Goal: Transaction & Acquisition: Purchase product/service

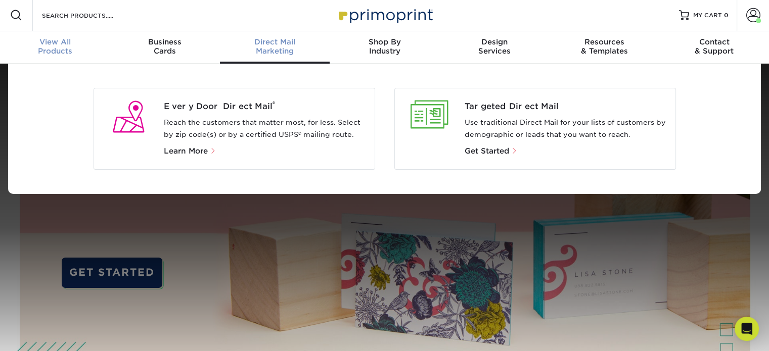
scroll to position [2, 0]
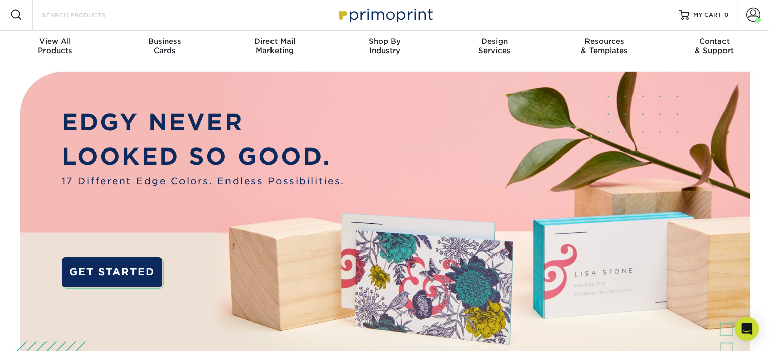
click at [82, 14] on input "Search Products" at bounding box center [90, 15] width 99 height 12
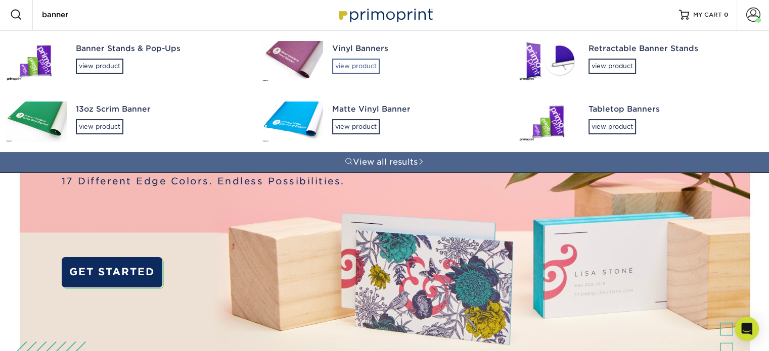
type input "banner"
click at [350, 66] on div "view product" at bounding box center [356, 66] width 48 height 15
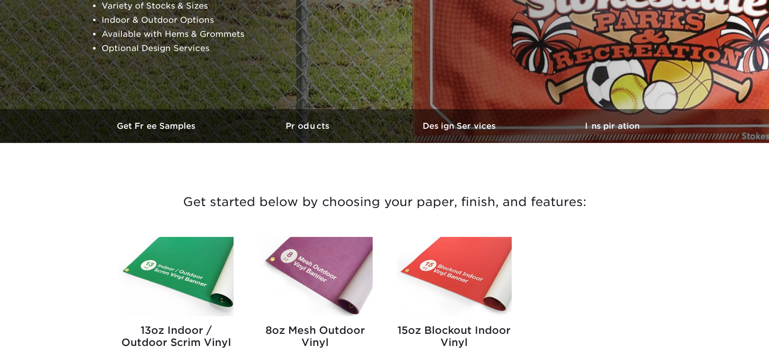
scroll to position [354, 0]
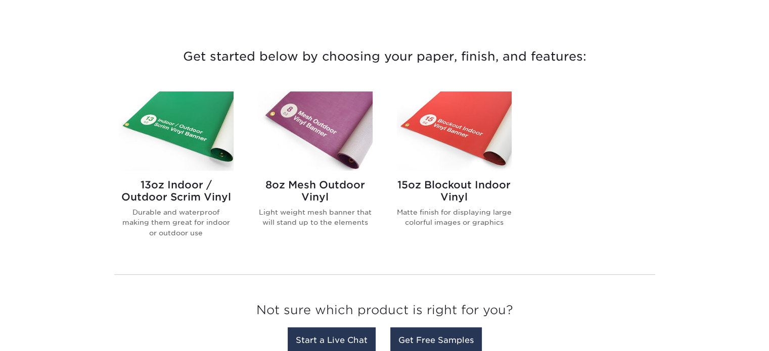
click at [160, 193] on h2 "13oz Indoor / Outdoor Scrim Vinyl" at bounding box center [176, 191] width 115 height 24
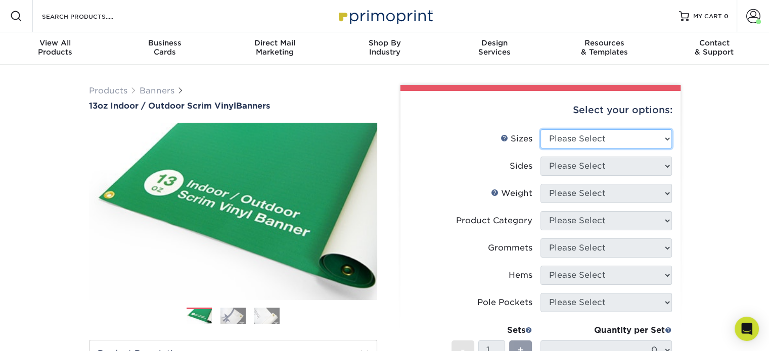
click at [613, 137] on select "Please Select 24" x 36" 24" x 48" 36" x 48" 36" x 60" 36" x 72" 36" x 96" 36" x…" at bounding box center [605, 138] width 131 height 19
select select "36.00x60.00"
click at [540, 129] on select "Please Select 24" x 36" 24" x 48" 36" x 48" 36" x 60" 36" x 72" 36" x 96" 36" x…" at bounding box center [605, 138] width 131 height 19
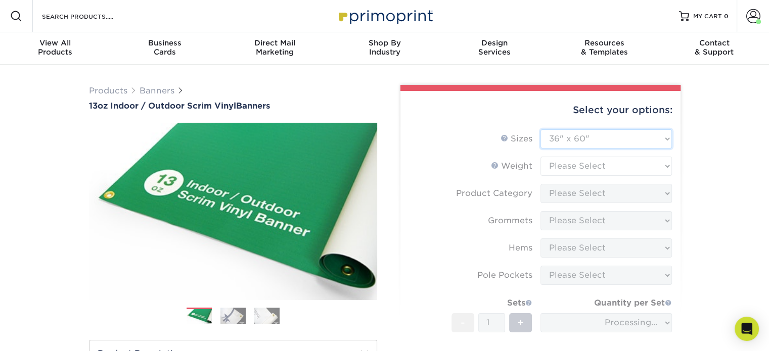
scroll to position [51, 0]
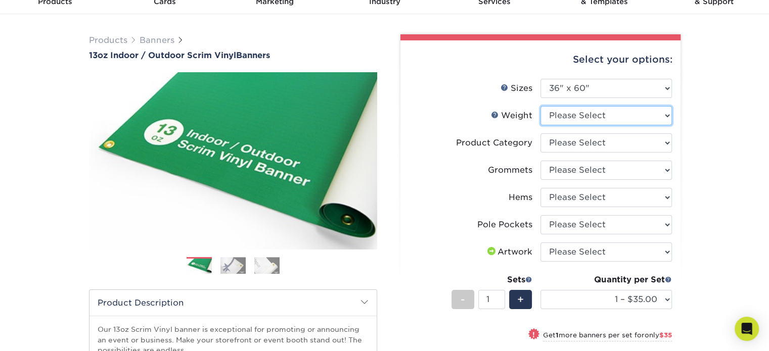
click at [621, 114] on select "Please Select 13OZ" at bounding box center [605, 115] width 131 height 19
select select "13OZ"
click at [540, 106] on select "Please Select 13OZ" at bounding box center [605, 115] width 131 height 19
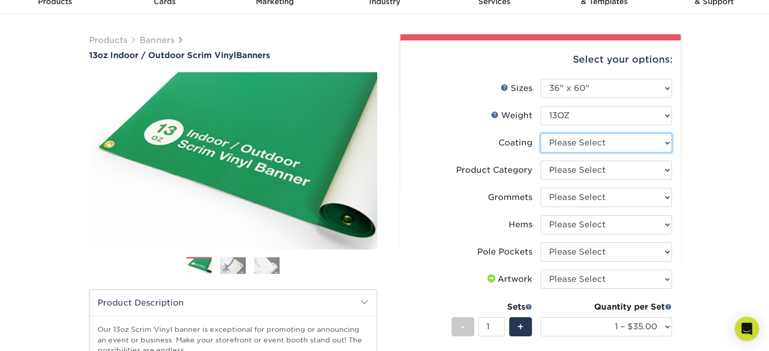
click at [620, 146] on select at bounding box center [605, 142] width 131 height 19
select select "3e7618de-abca-4bda-9f97-8b9129e913d8"
click at [540, 133] on select at bounding box center [605, 142] width 131 height 19
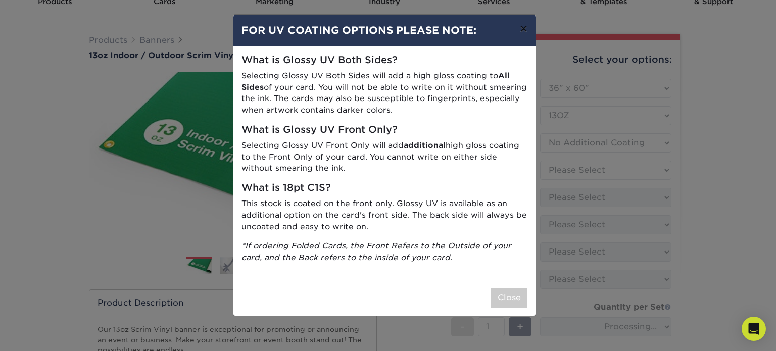
click at [526, 26] on button "×" at bounding box center [523, 29] width 23 height 28
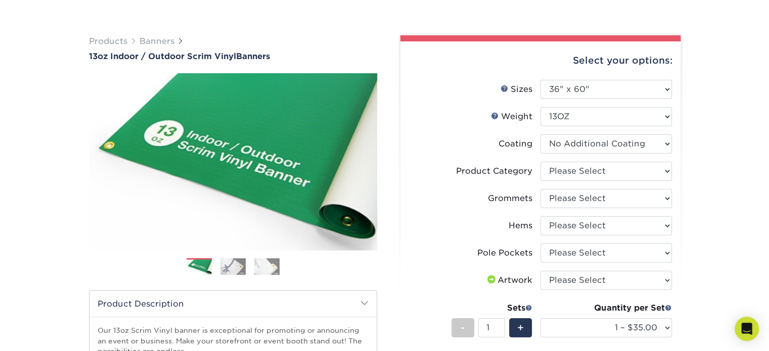
scroll to position [152, 0]
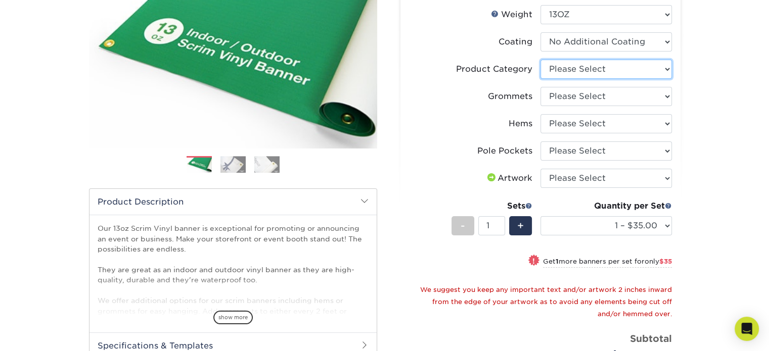
click at [639, 75] on select "Please Select 13oz Scrim Vinyl Banner - Matte" at bounding box center [605, 69] width 131 height 19
select select "bb192c35-bb20-422d-b6fe-0c7f48e5aa48"
click at [540, 60] on select "Please Select 13oz Scrim Vinyl Banner - Matte" at bounding box center [605, 69] width 131 height 19
click at [631, 98] on select "Please Select No Grommets Yes, Grommet All 4 Corners Yes, Grommets Every 1 ft. …" at bounding box center [605, 96] width 131 height 19
select select "844af484-45a3-48a0-88de-19e51b139d69"
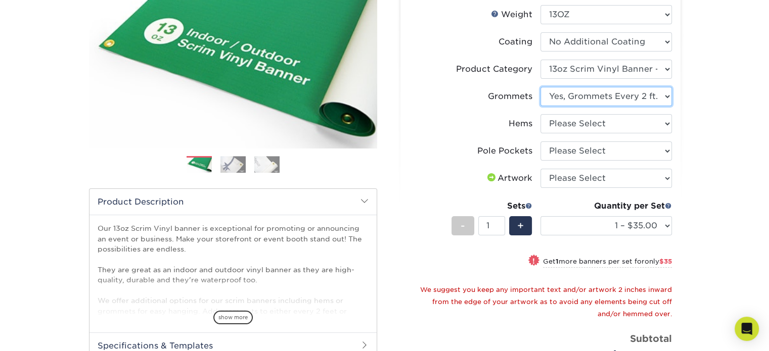
click at [540, 87] on select "Please Select No Grommets Yes, Grommet All 4 Corners Yes, Grommets Every 1 ft. …" at bounding box center [605, 96] width 131 height 19
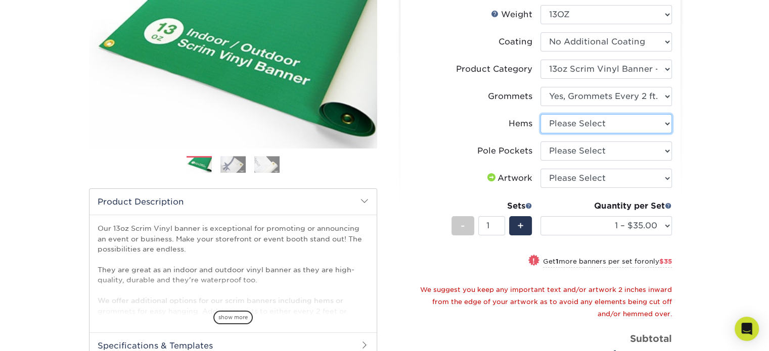
click at [637, 125] on select "Please Select No Hems/Pole Pockets Yes, Hems Top and Bottom Only Yes, Hems All …" at bounding box center [605, 123] width 131 height 19
select select "4e4ebf09-664b-4b70-8385-b564872d2e90"
click at [540, 114] on select "Please Select No Hems/Pole Pockets Yes, Hems Top and Bottom Only Yes, Hems All …" at bounding box center [605, 123] width 131 height 19
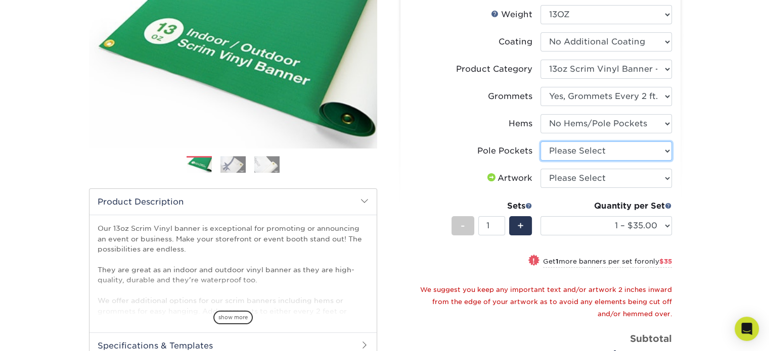
click at [624, 158] on select "Please Select No Pole Pockets 2 in. Left and Right 2 in. Top and Bottom 4 in. L…" at bounding box center [605, 151] width 131 height 19
select select "462c5fe9-21e9-49a0-afb4-1c6e8664fe13"
click at [540, 142] on select "Please Select No Pole Pockets 2 in. Left and Right 2 in. Top and Bottom 4 in. L…" at bounding box center [605, 151] width 131 height 19
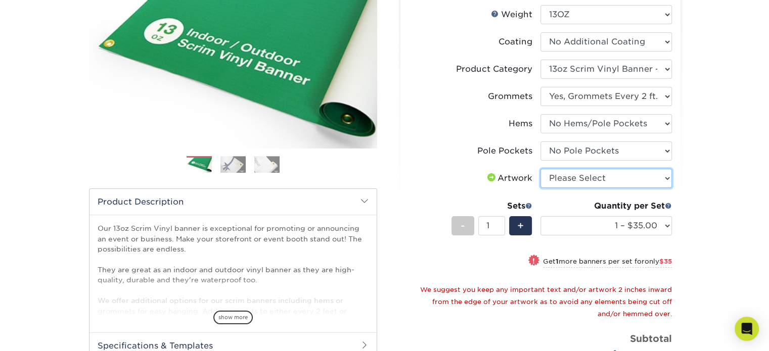
click at [611, 178] on select "Please Select I will upload files I need a design - $50" at bounding box center [605, 178] width 131 height 19
select select "upload"
click at [540, 169] on select "Please Select I will upload files I need a design - $50" at bounding box center [605, 178] width 131 height 19
click at [727, 173] on div "Products Banners 13oz Indoor / Outdoor Scrim Vinyl Banners Previous Next" at bounding box center [384, 216] width 769 height 607
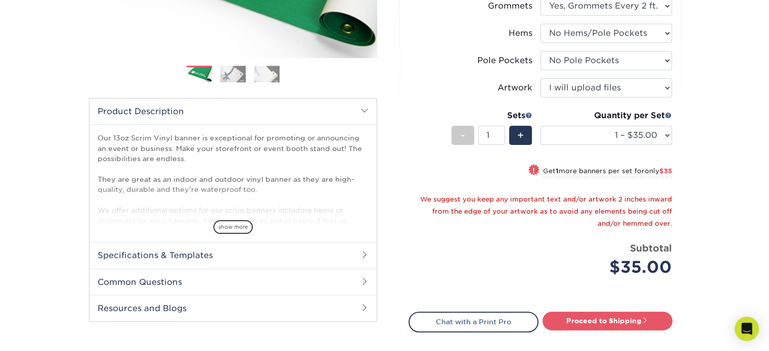
scroll to position [253, 0]
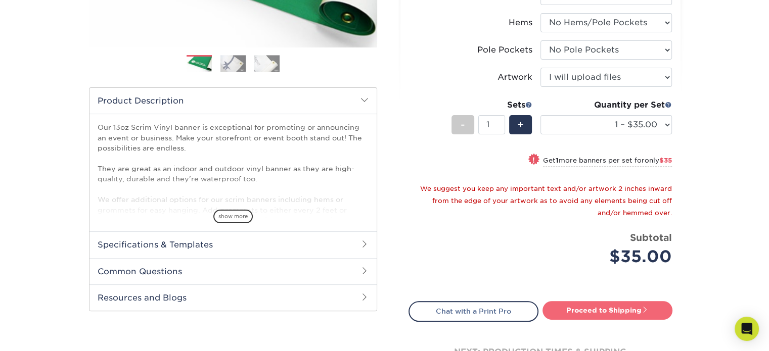
click at [589, 307] on link "Proceed to Shipping" at bounding box center [607, 310] width 130 height 18
type input "Set 1"
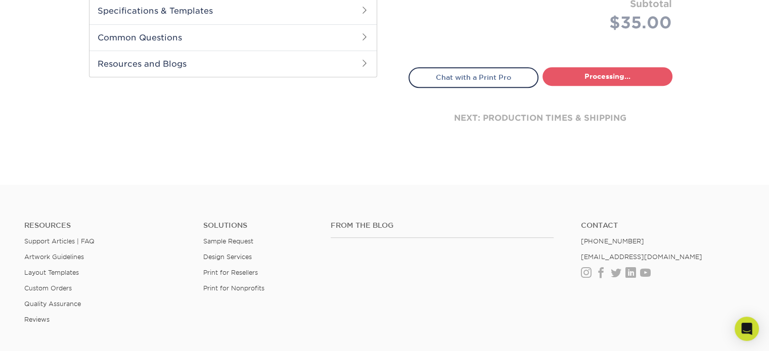
select select "687e1a16-c6e8-48de-aecf-3f24d45542da"
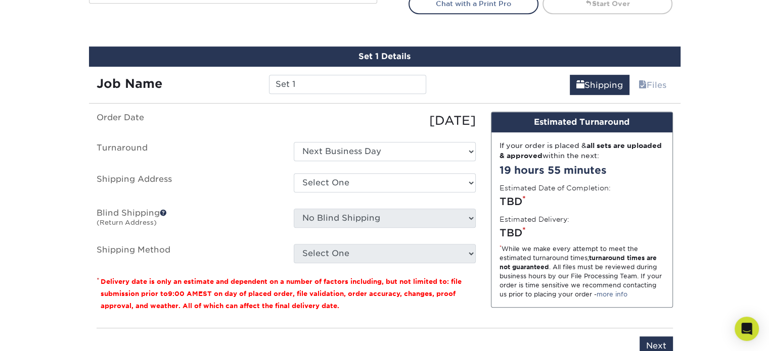
scroll to position [580, 0]
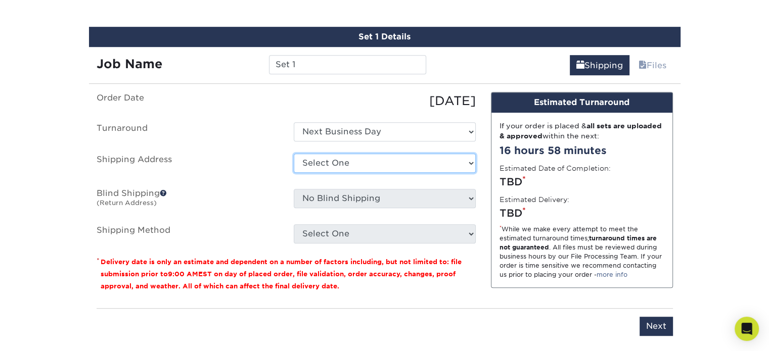
click at [410, 159] on select "Select One Office + Add New Address" at bounding box center [385, 163] width 182 height 19
select select "57811"
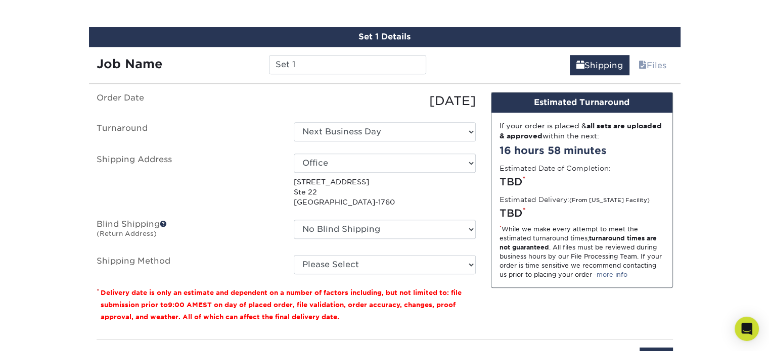
scroll to position [681, 0]
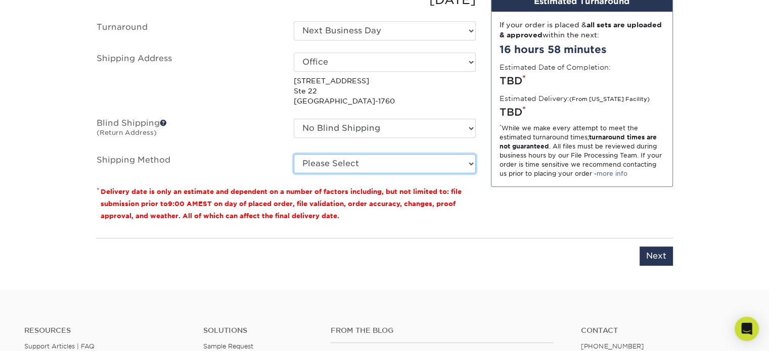
click at [428, 156] on select "Please Select G4M Flat Rate Shipping (+$11.20) Ground Shipping (+$14.96) 3 Day …" at bounding box center [385, 163] width 182 height 19
select select "03"
click at [294, 154] on select "Please Select G4M Flat Rate Shipping (+$11.20) Ground Shipping (+$14.96) 3 Day …" at bounding box center [385, 163] width 182 height 19
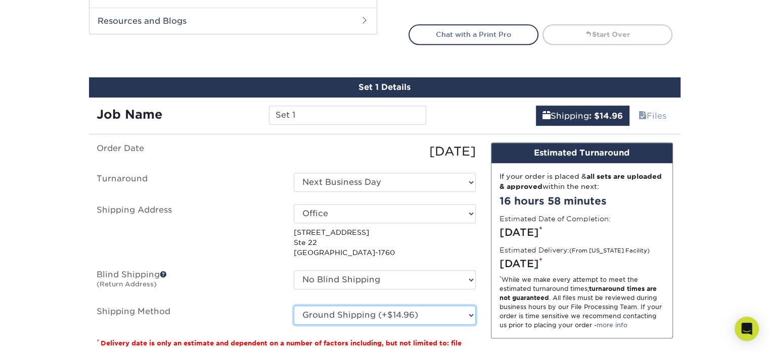
scroll to position [580, 0]
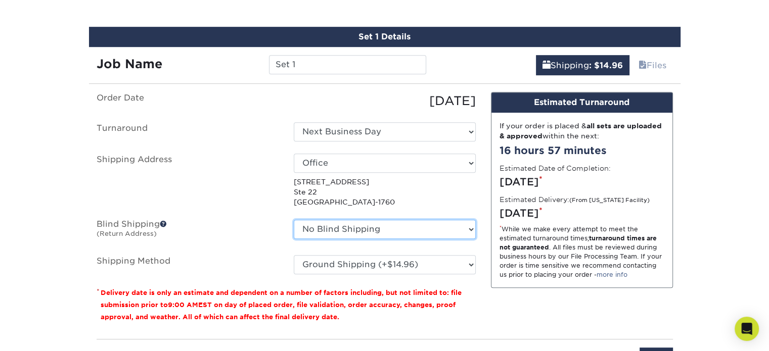
click at [421, 235] on select "No Blind Shipping Office + Add New Address" at bounding box center [385, 229] width 182 height 19
click at [294, 220] on select "No Blind Shipping Office + Add New Address" at bounding box center [385, 229] width 182 height 19
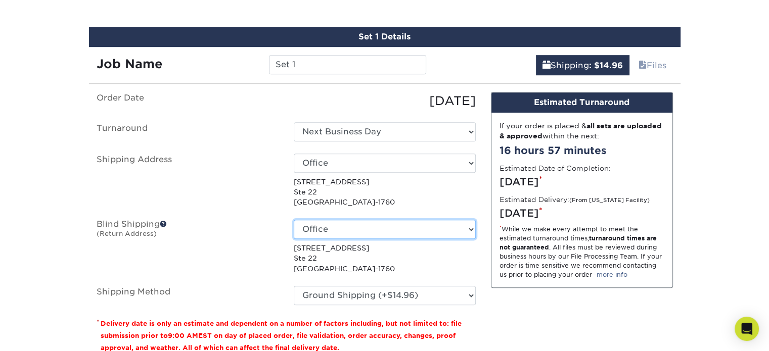
click at [379, 230] on select "No Blind Shipping Office + Add New Address" at bounding box center [385, 229] width 182 height 19
select select "-1"
click at [294, 220] on select "No Blind Shipping Office + Add New Address" at bounding box center [385, 229] width 182 height 19
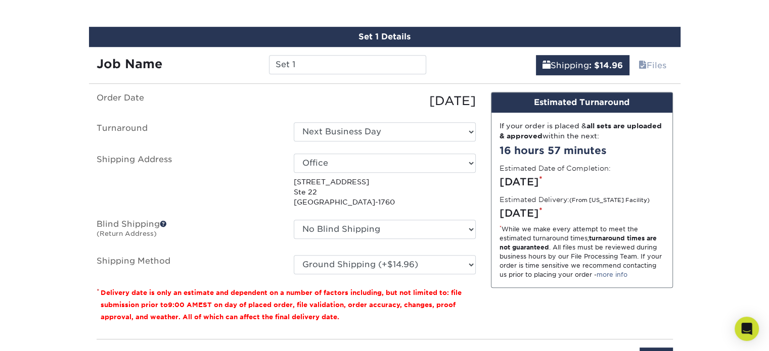
click at [193, 240] on label "Blind Shipping (Return Address)" at bounding box center [187, 231] width 197 height 23
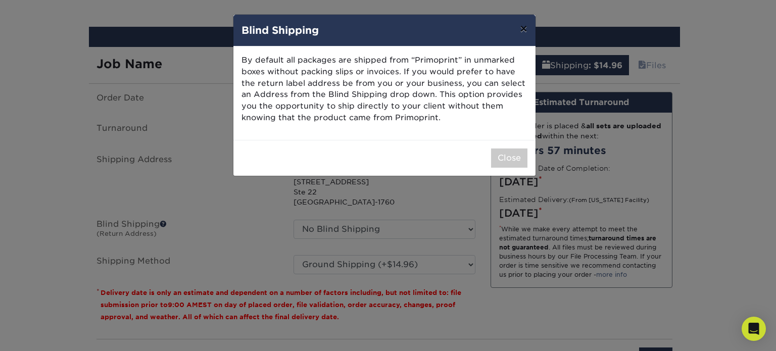
click at [523, 29] on button "×" at bounding box center [523, 29] width 23 height 28
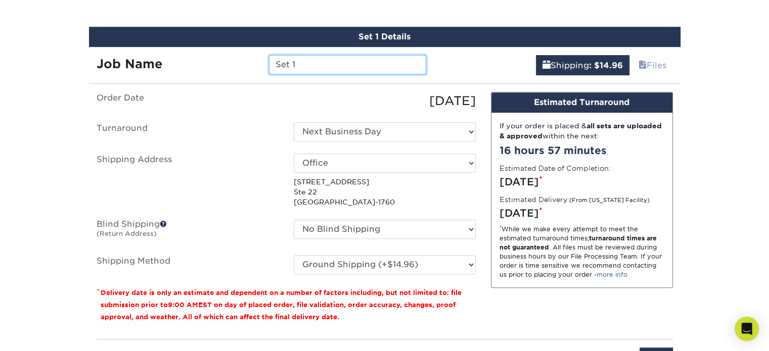
click at [334, 62] on input "Set 1" at bounding box center [347, 64] width 157 height 19
type input "COPT Banner"
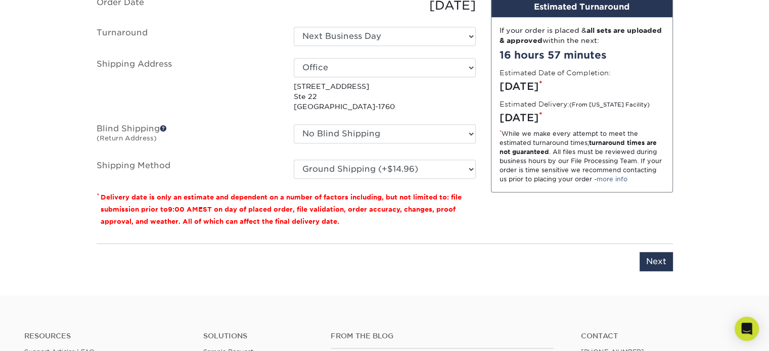
scroll to position [681, 0]
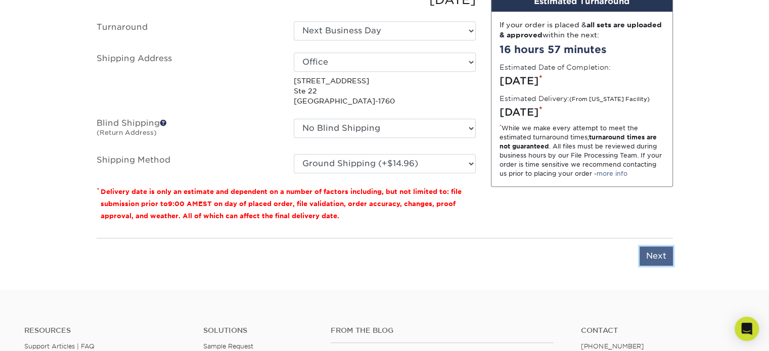
click at [643, 256] on input "Next" at bounding box center [655, 256] width 33 height 19
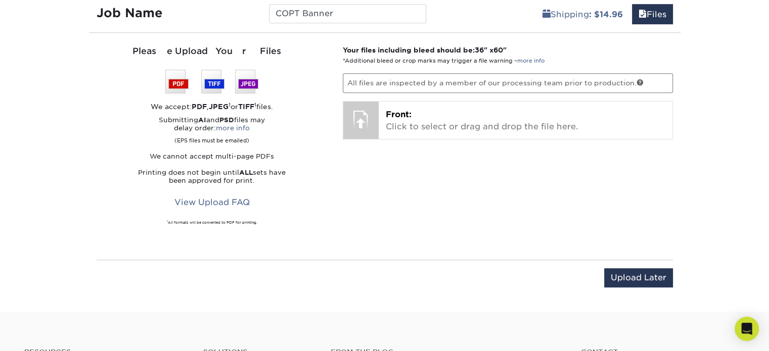
scroll to position [631, 0]
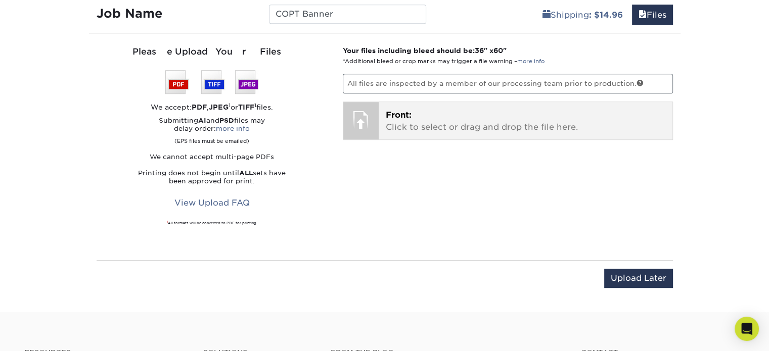
click at [366, 125] on div at bounding box center [360, 119] width 35 height 35
click at [431, 124] on p "Front: Click to select or drag and drop the file here." at bounding box center [526, 121] width 280 height 24
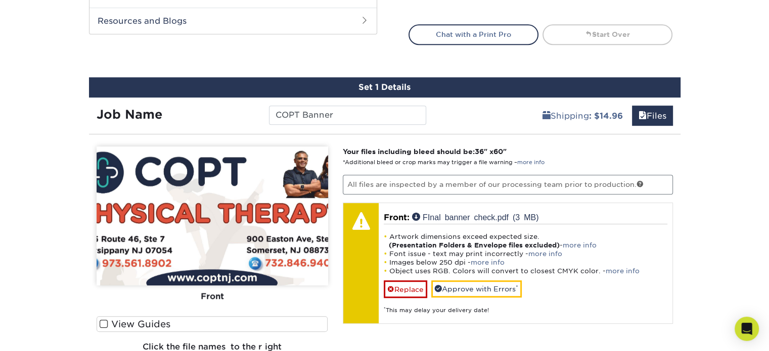
scroll to position [580, 0]
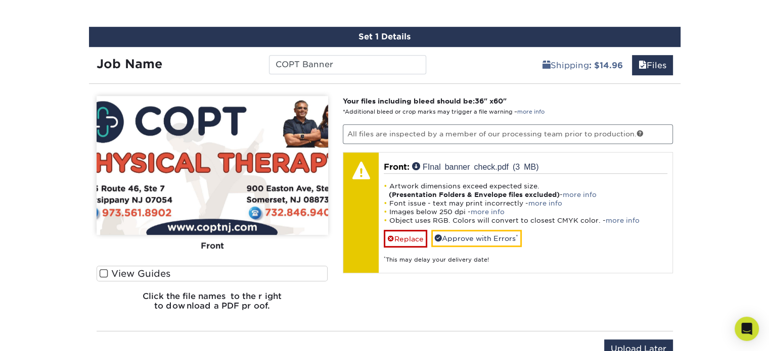
click at [266, 175] on img at bounding box center [212, 165] width 231 height 139
click at [212, 206] on img at bounding box center [212, 165] width 231 height 139
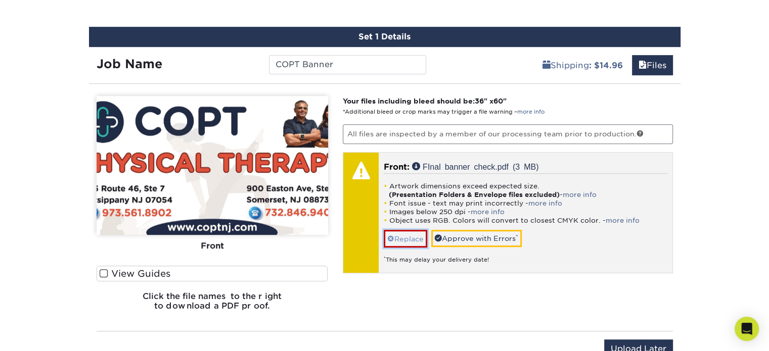
click at [408, 236] on link "Replace" at bounding box center [405, 239] width 43 height 18
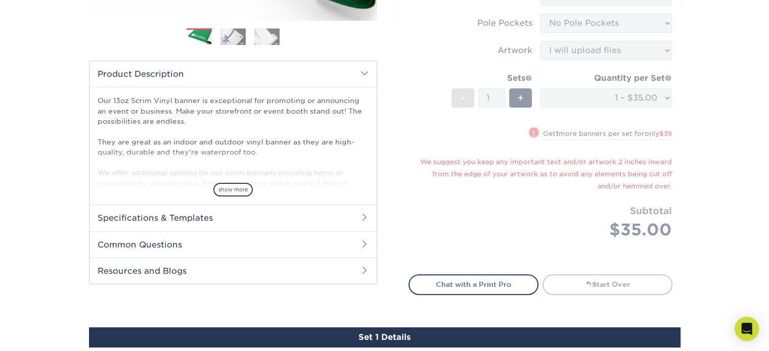
scroll to position [277, 0]
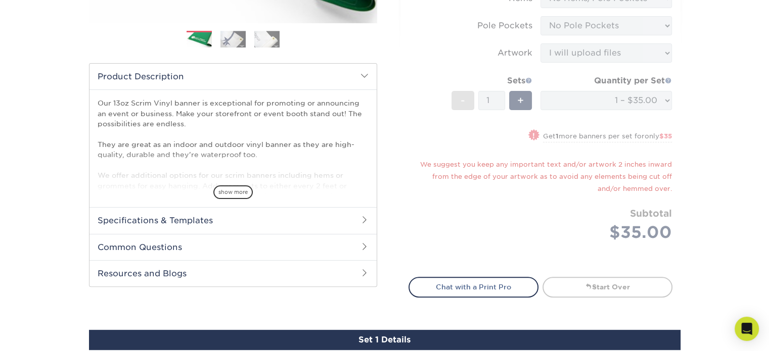
click at [227, 215] on h2 "Specifications & Templates" at bounding box center [232, 220] width 287 height 26
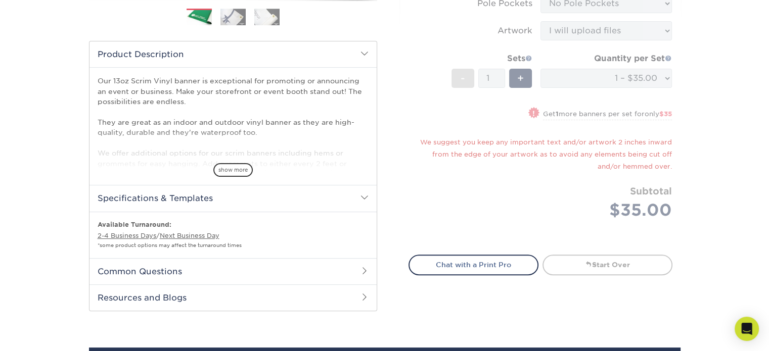
scroll to position [328, 0]
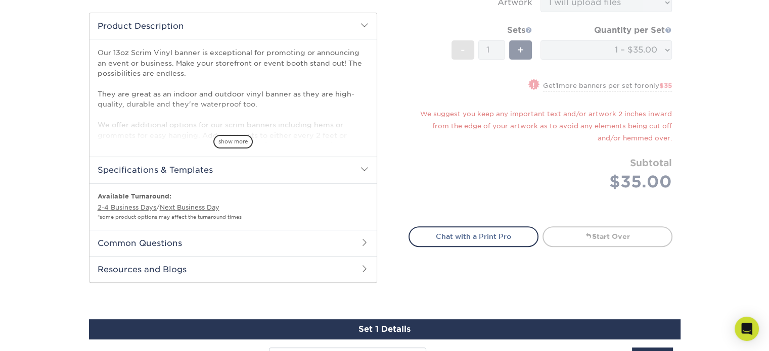
click at [603, 221] on div "Select your options: Sizes Help Sizes Please Select 24" x 36" 24" x 48" 36" x 4…" at bounding box center [540, 9] width 280 height 492
click at [598, 230] on link "Start Over" at bounding box center [607, 236] width 130 height 20
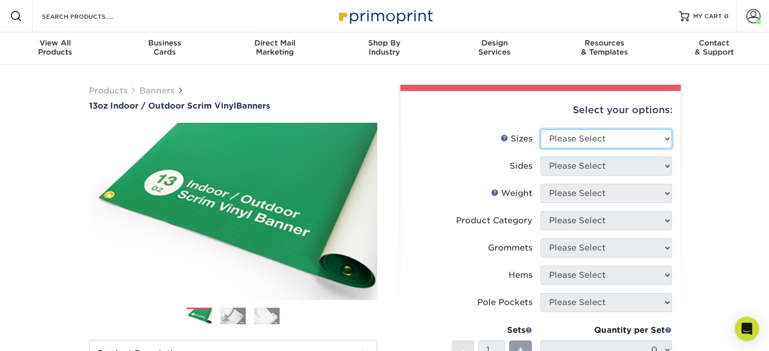
click at [605, 143] on select "Please Select 24" x 36" 24" x 48" 36" x 48" 36" x 60" 36" x 72" 36" x 96" 36" x…" at bounding box center [605, 138] width 131 height 19
select select "36.00x60.00"
click at [540, 129] on select "Please Select 24" x 36" 24" x 48" 36" x 48" 36" x 60" 36" x 72" 36" x 96" 36" x…" at bounding box center [605, 138] width 131 height 19
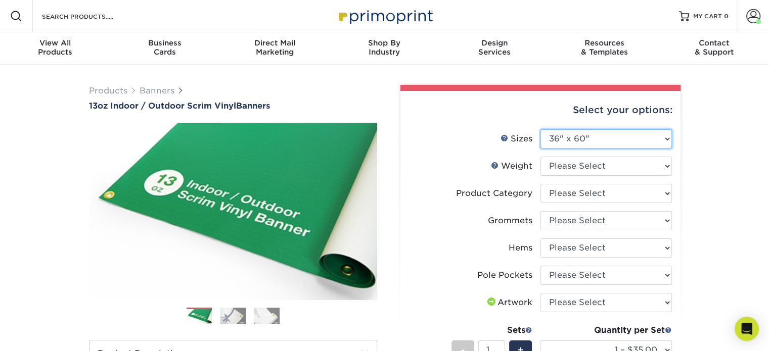
click at [611, 140] on select "Please Select 24" x 36" 24" x 48" 36" x 48" 36" x 60" 36" x 72" 36" x 96" 36" x…" at bounding box center [605, 138] width 131 height 19
